Goal: Transaction & Acquisition: Book appointment/travel/reservation

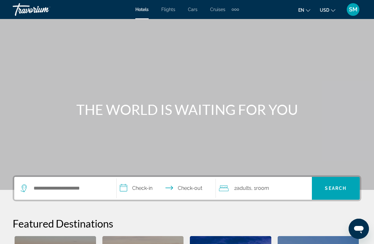
click at [196, 7] on span "Cars" at bounding box center [193, 9] width 10 height 5
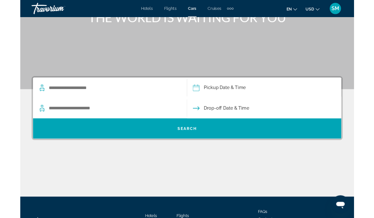
scroll to position [91, 0]
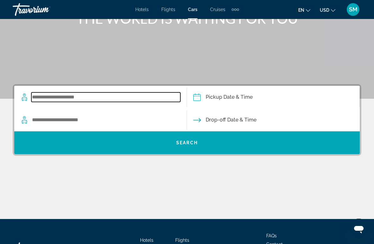
click at [139, 94] on input "Search widget" at bounding box center [105, 98] width 149 height 10
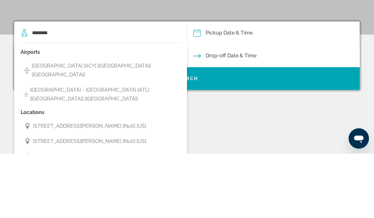
click at [117, 126] on span "[GEOGRAPHIC_DATA] [ACY] [[GEOGRAPHIC_DATA]] [[GEOGRAPHIC_DATA]]" at bounding box center [105, 135] width 146 height 18
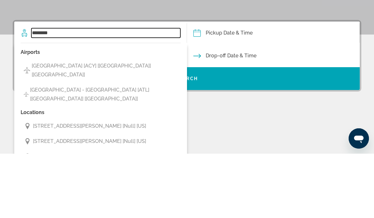
type input "**********"
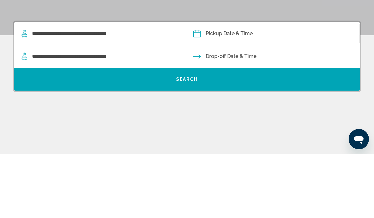
click at [228, 86] on input "Pickup date" at bounding box center [272, 98] width 175 height 25
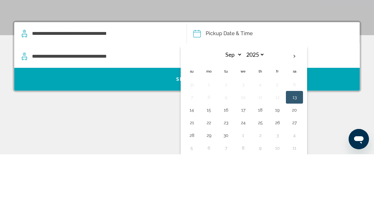
scroll to position [144, 0]
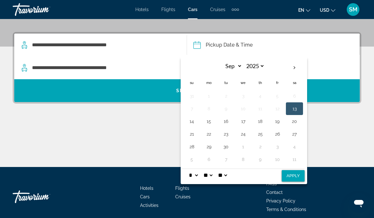
click at [294, 110] on button "13" at bounding box center [294, 108] width 10 height 9
click at [228, 121] on button "16" at bounding box center [226, 121] width 10 height 9
click at [293, 171] on button "Apply" at bounding box center [293, 175] width 23 height 11
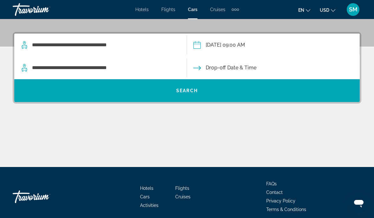
click at [237, 48] on input "**********" at bounding box center [272, 46] width 175 height 25
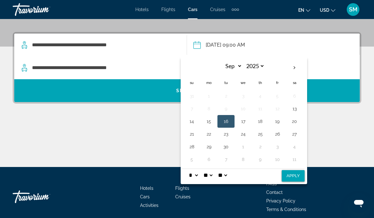
click at [291, 114] on td "13" at bounding box center [294, 108] width 17 height 13
click at [296, 109] on button "13" at bounding box center [294, 108] width 10 height 9
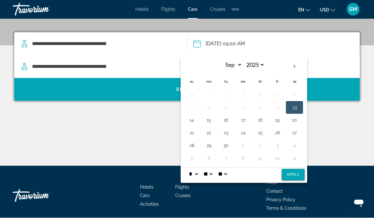
click at [310, 47] on input "**********" at bounding box center [272, 45] width 175 height 25
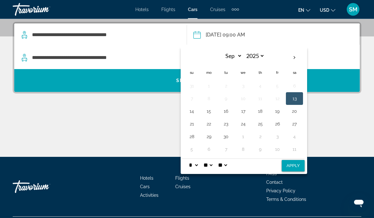
scroll to position [155, 0]
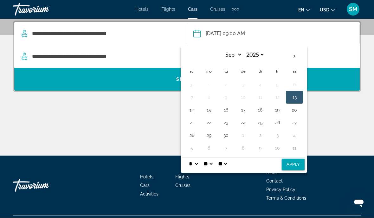
click at [294, 97] on button "13" at bounding box center [294, 97] width 10 height 9
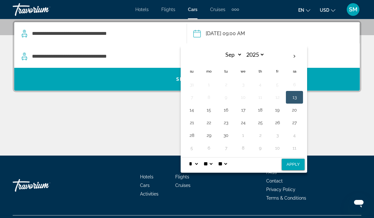
click at [226, 113] on button "16" at bounding box center [226, 110] width 10 height 9
click at [295, 98] on button "13" at bounding box center [294, 97] width 10 height 9
click at [297, 163] on button "Apply" at bounding box center [293, 164] width 23 height 11
type input "**********"
select select "*"
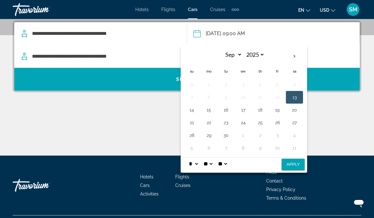
select select "*"
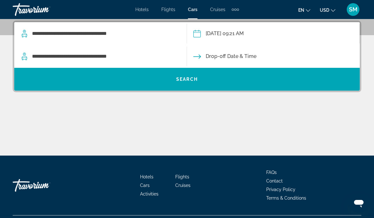
click at [245, 56] on input "Drop-off date" at bounding box center [272, 57] width 175 height 25
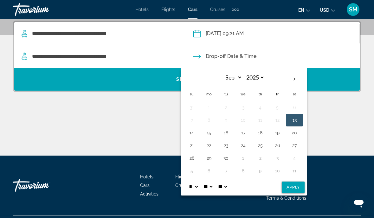
click at [229, 131] on button "16" at bounding box center [226, 132] width 10 height 9
click at [293, 185] on button "Apply" at bounding box center [293, 187] width 23 height 11
type input "**********"
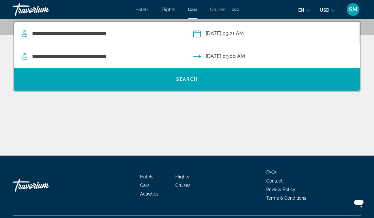
click at [195, 75] on span "Search widget" at bounding box center [186, 79] width 345 height 15
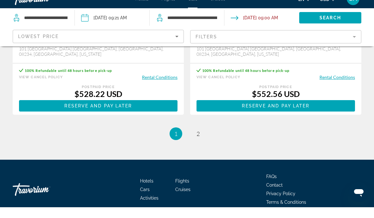
scroll to position [1489, 0]
